Goal: Entertainment & Leisure: Browse casually

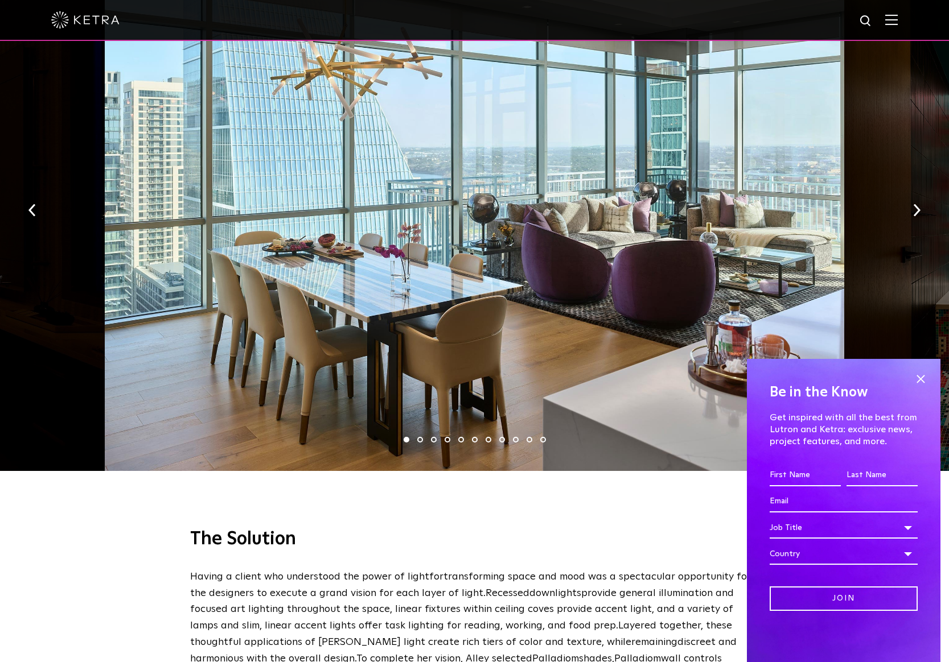
scroll to position [1748, 0]
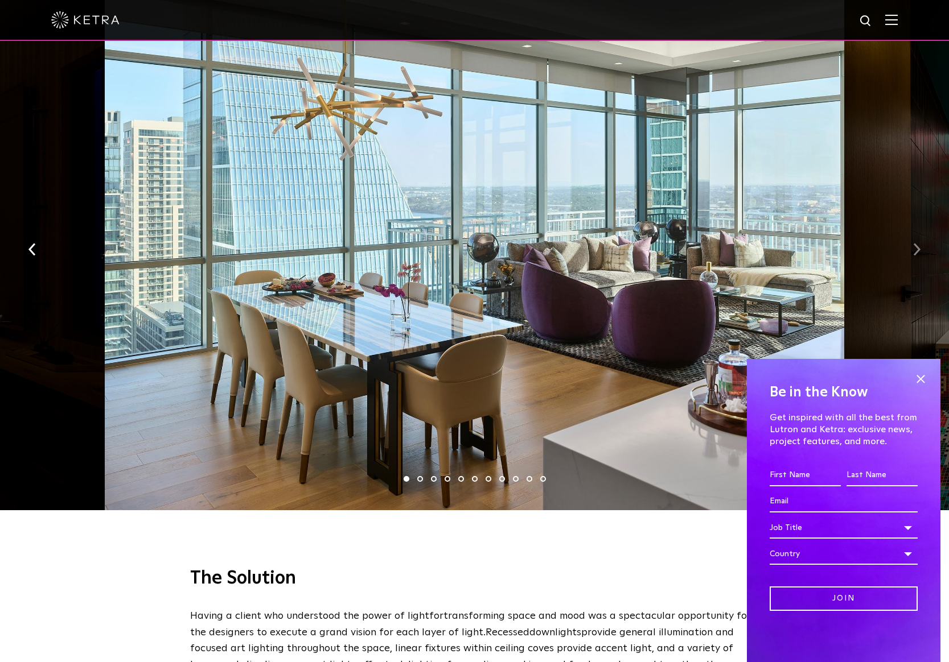
click at [909, 229] on button "button" at bounding box center [916, 248] width 24 height 39
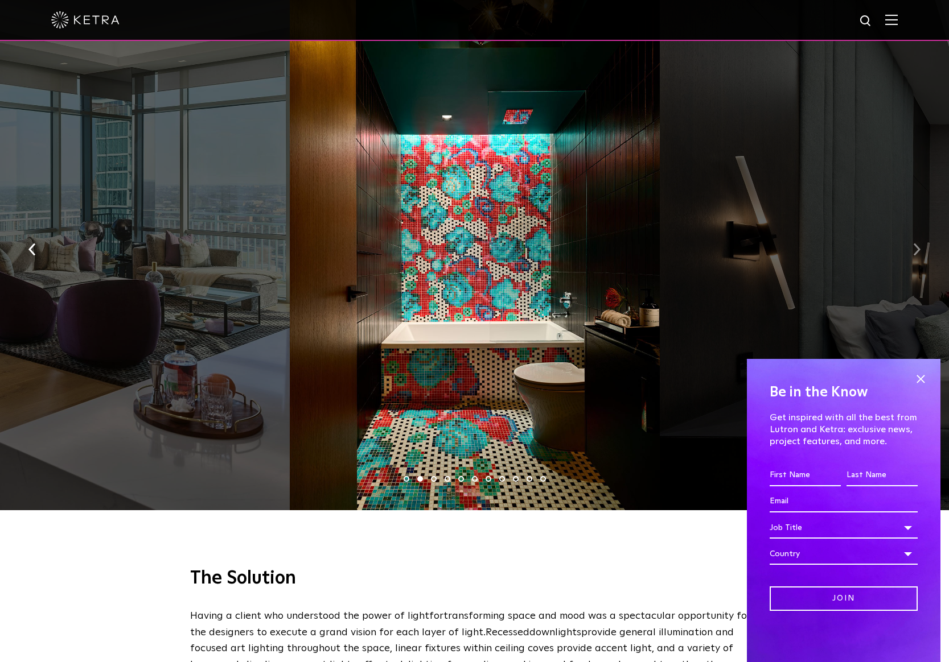
click at [909, 229] on button "button" at bounding box center [916, 248] width 24 height 39
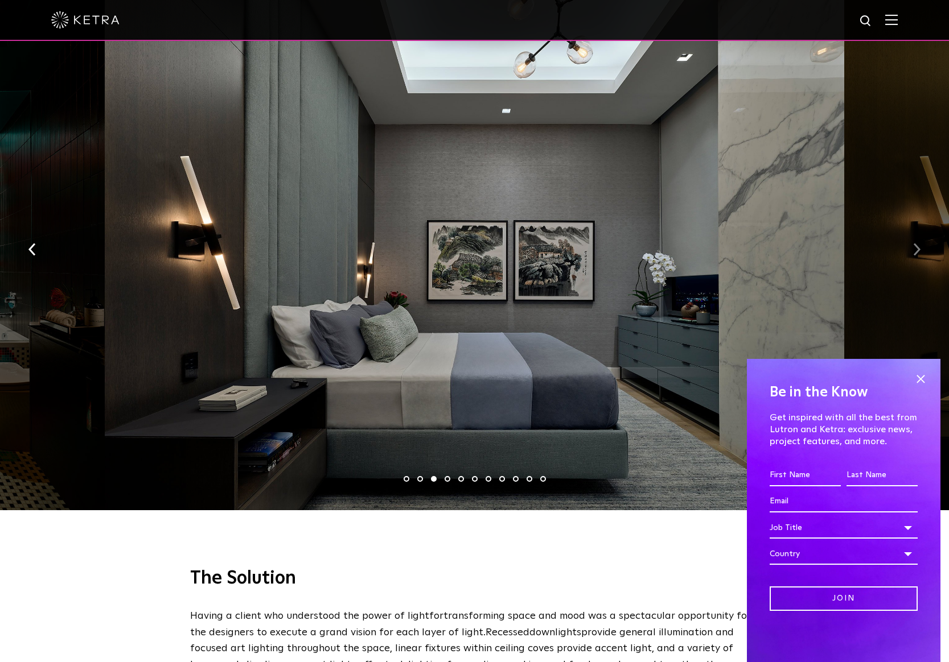
click at [909, 229] on button "button" at bounding box center [916, 248] width 24 height 39
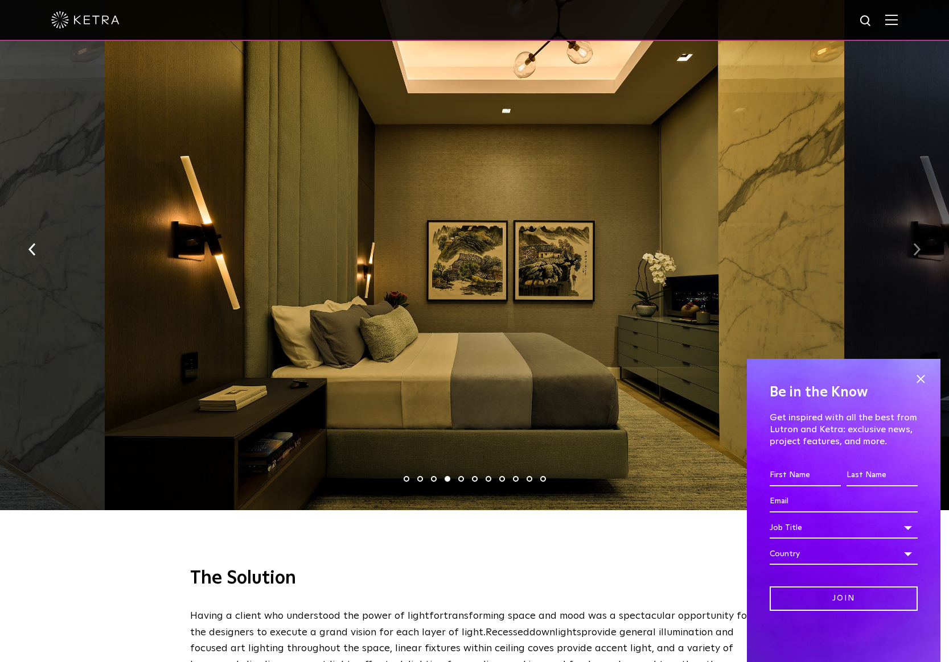
click at [909, 229] on button "button" at bounding box center [916, 248] width 24 height 39
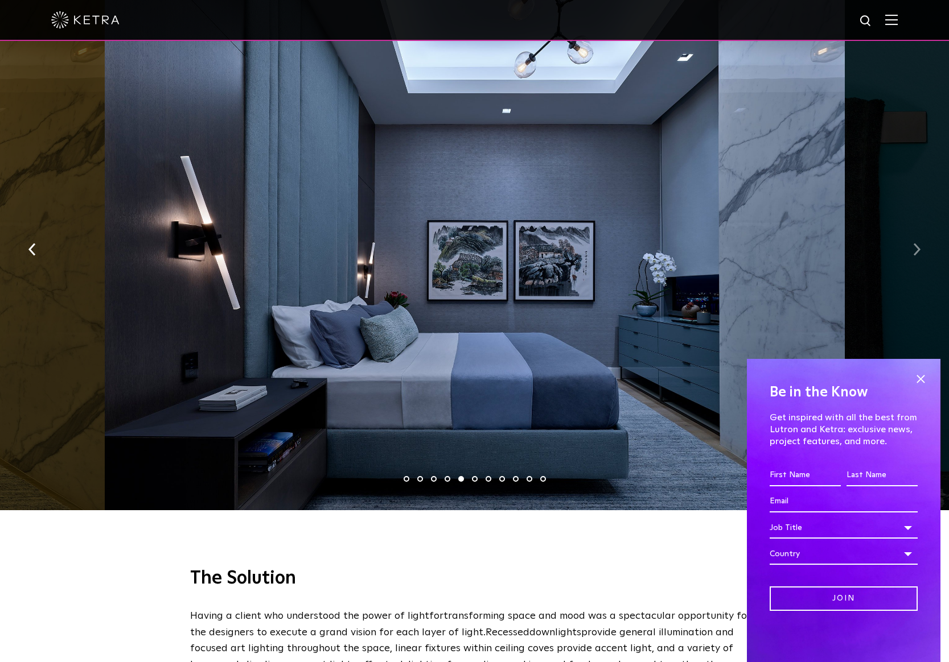
click at [909, 229] on button "button" at bounding box center [916, 248] width 24 height 39
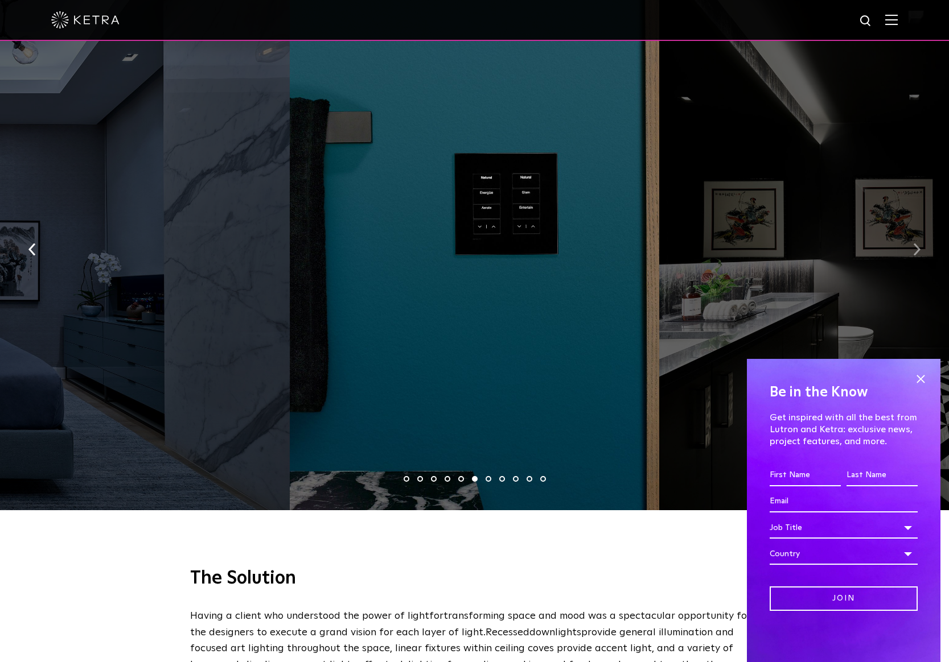
click at [909, 229] on button "button" at bounding box center [916, 248] width 24 height 39
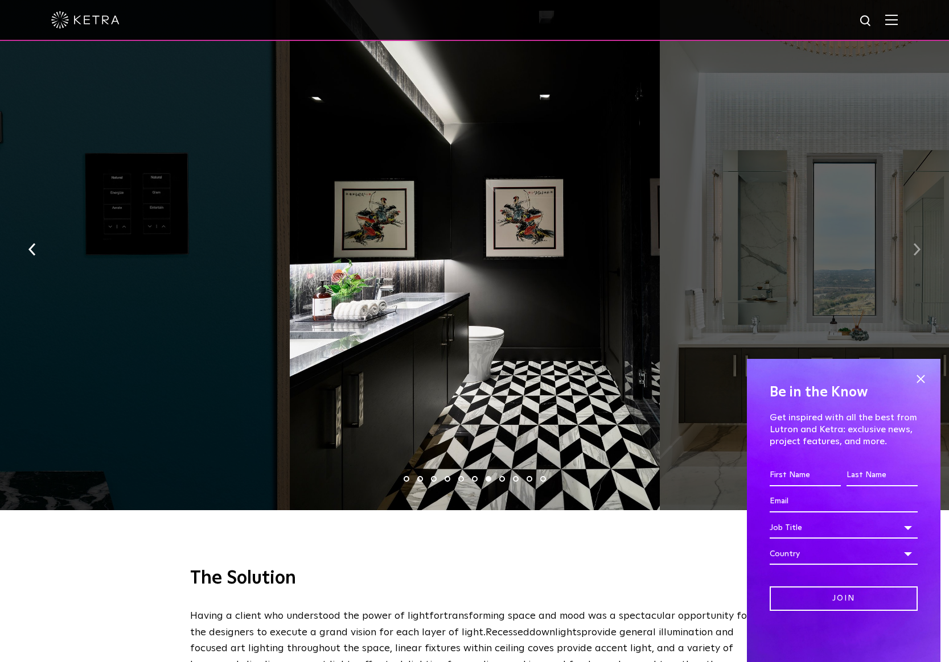
click at [909, 229] on button "button" at bounding box center [916, 248] width 24 height 39
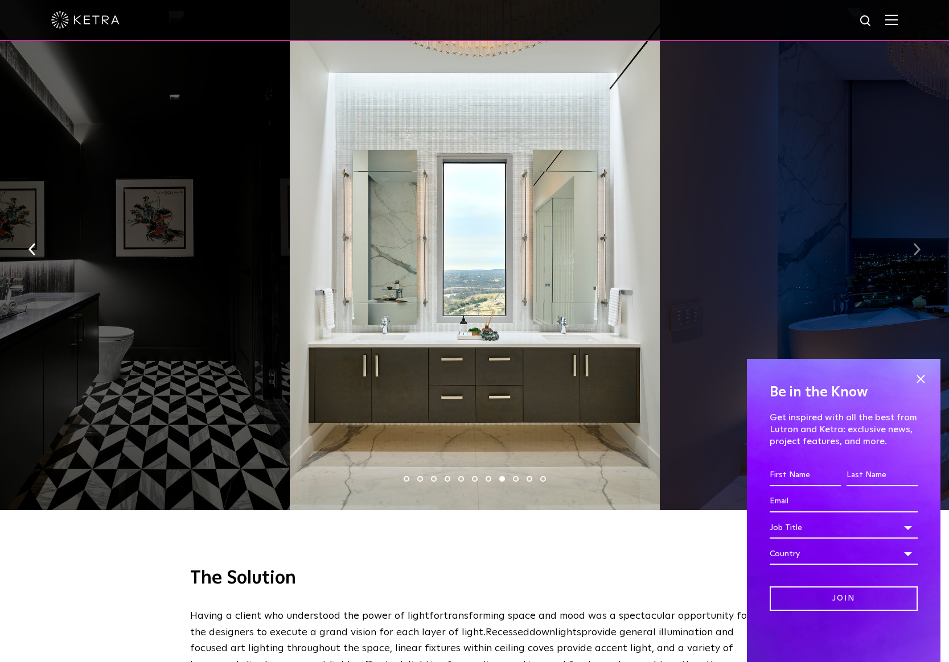
click at [909, 229] on button "button" at bounding box center [916, 248] width 24 height 39
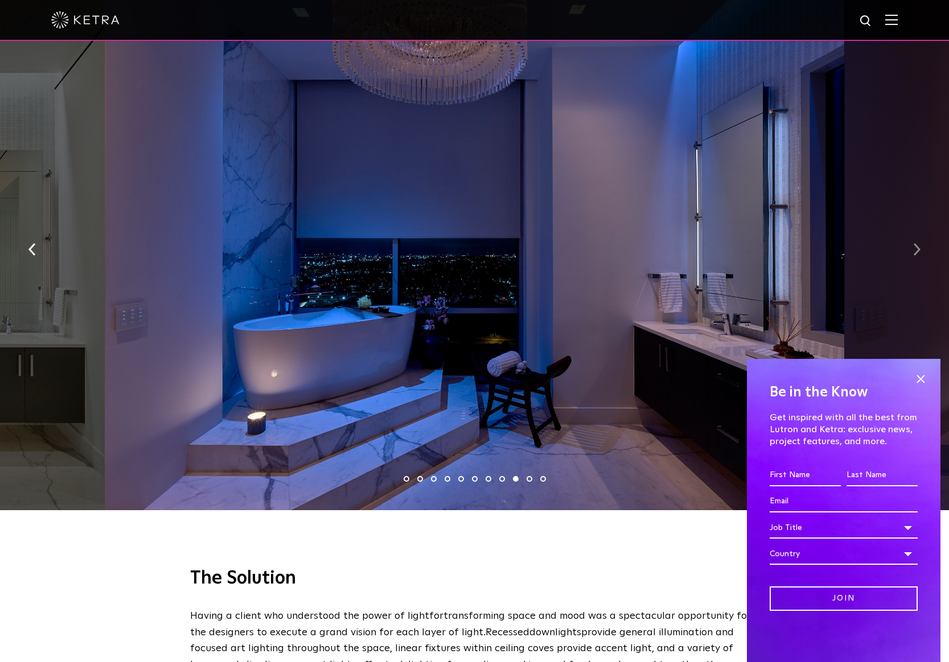
click at [909, 229] on button "button" at bounding box center [916, 248] width 24 height 39
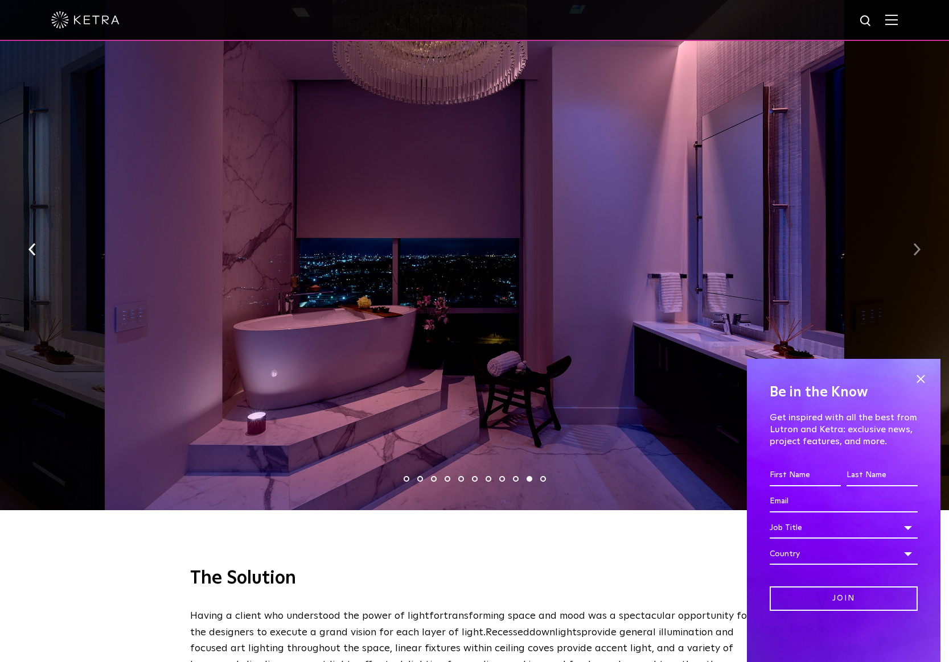
click at [909, 229] on button "button" at bounding box center [916, 248] width 24 height 39
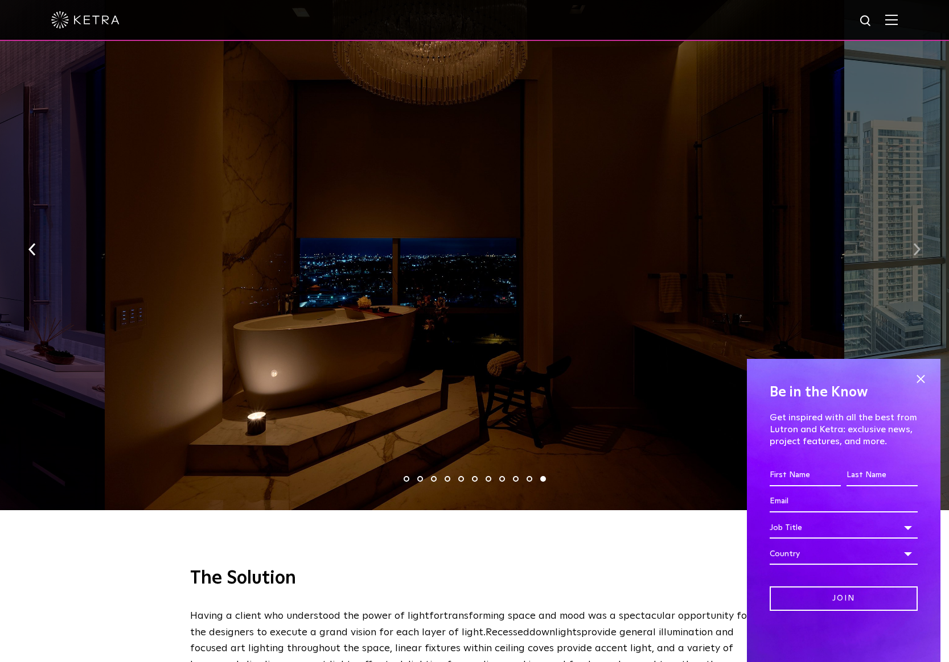
click at [909, 229] on button "button" at bounding box center [916, 248] width 24 height 39
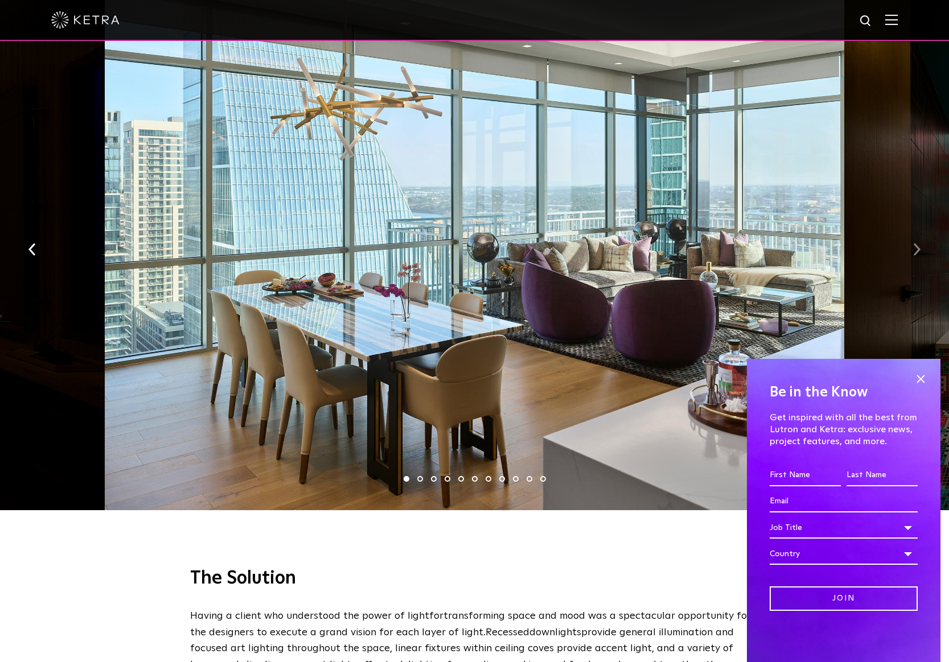
click at [909, 229] on button "button" at bounding box center [916, 248] width 24 height 39
